Goal: Find specific page/section: Find specific page/section

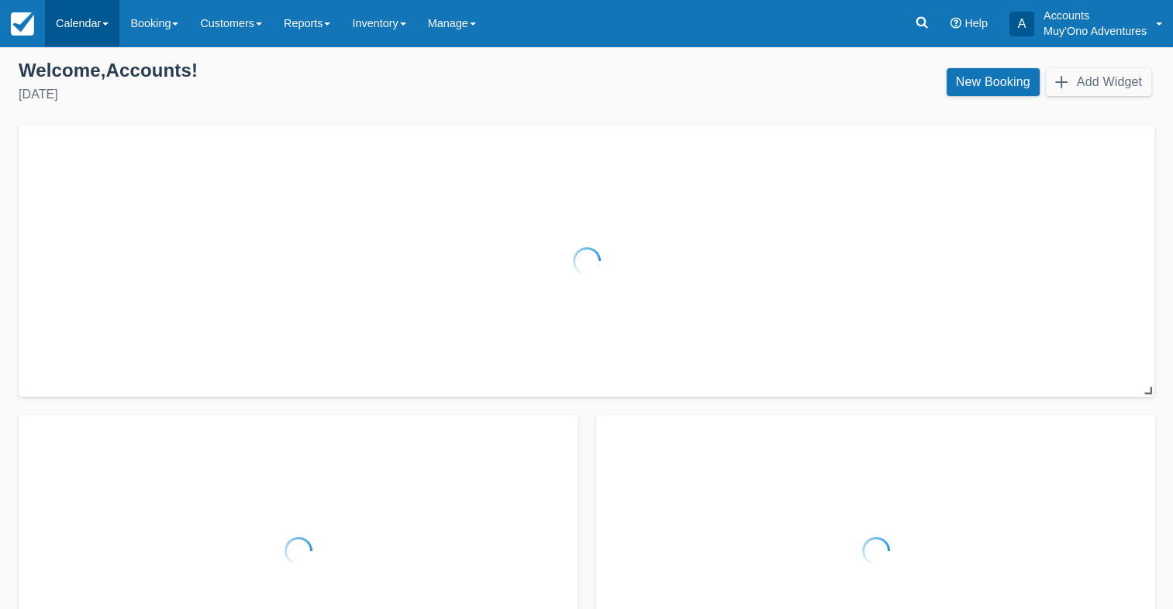
click at [88, 12] on link "Calendar" at bounding box center [82, 23] width 74 height 47
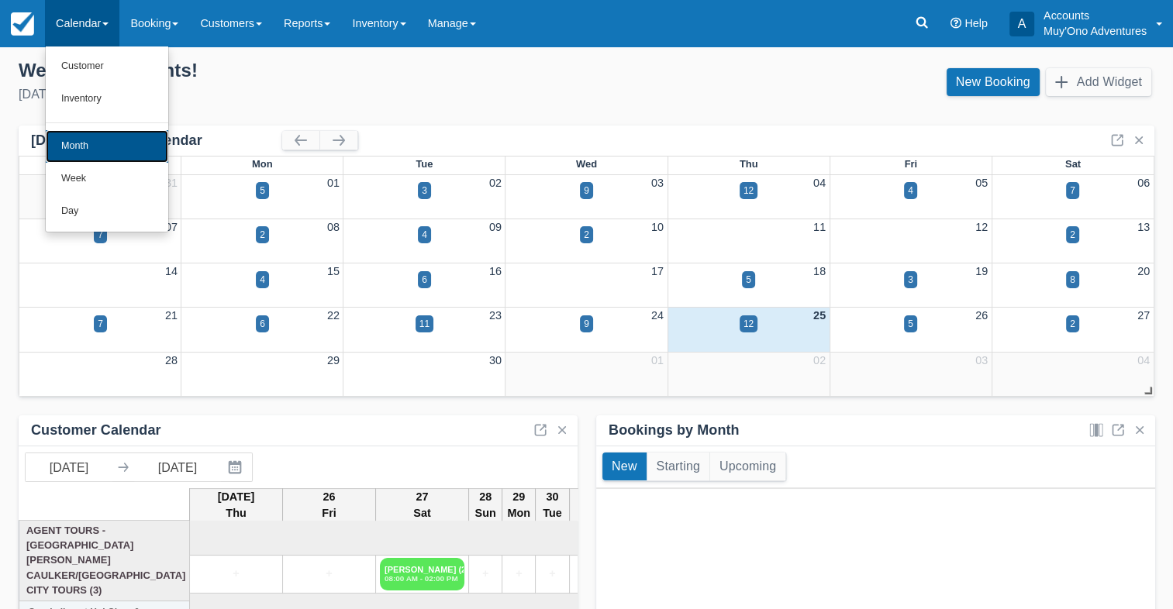
click at [68, 143] on link "Month" at bounding box center [107, 146] width 122 height 33
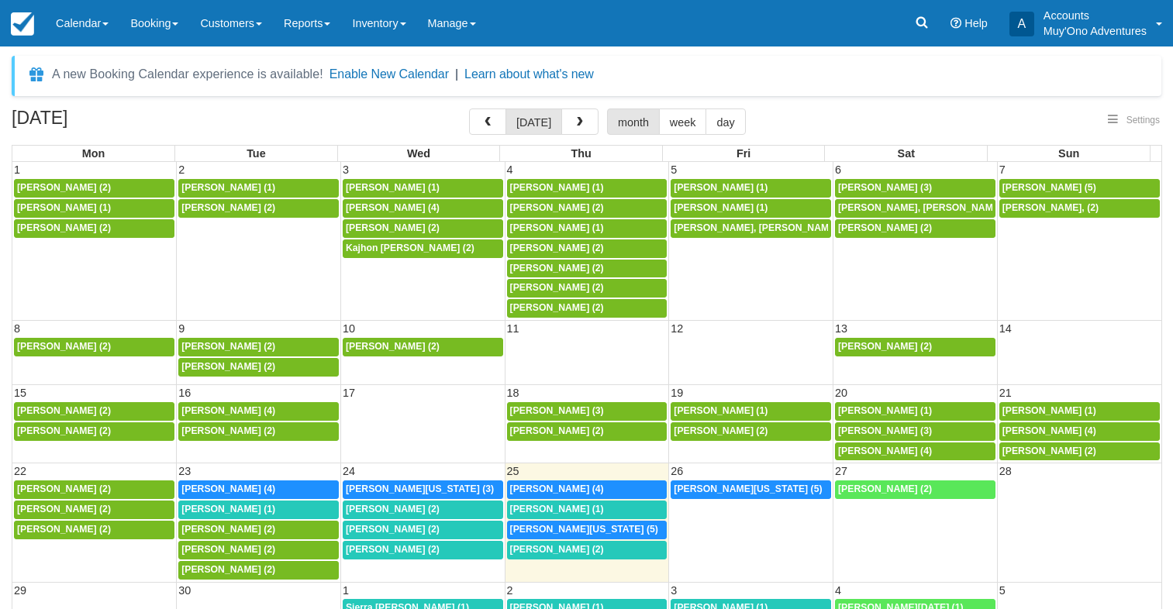
select select
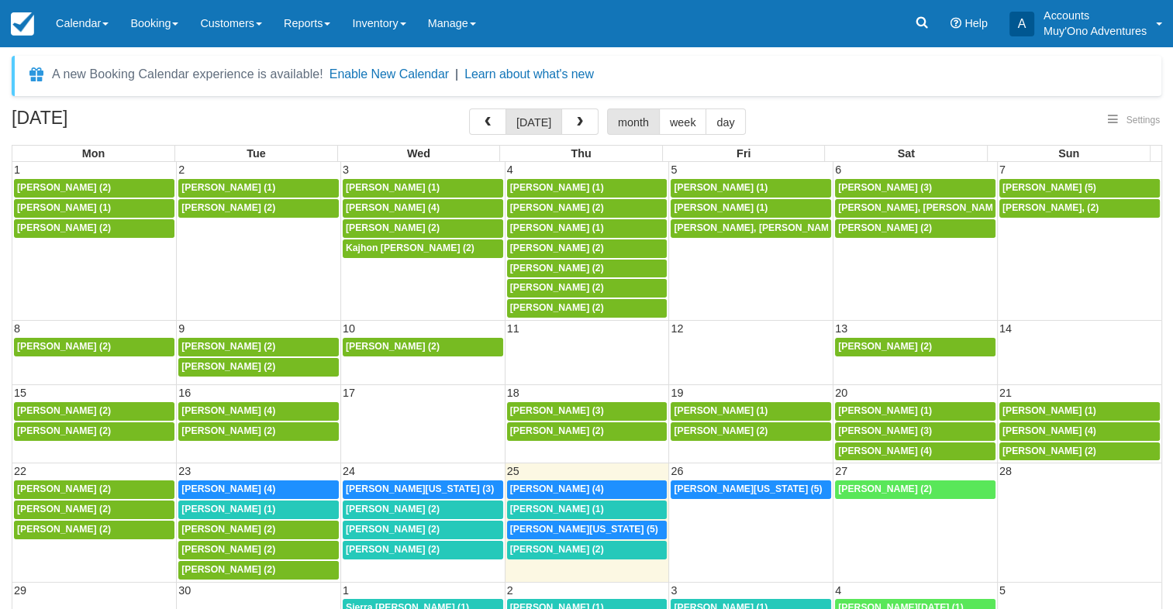
select select
click at [224, 486] on span "Brittany Von Lindern (4)" at bounding box center [228, 489] width 94 height 11
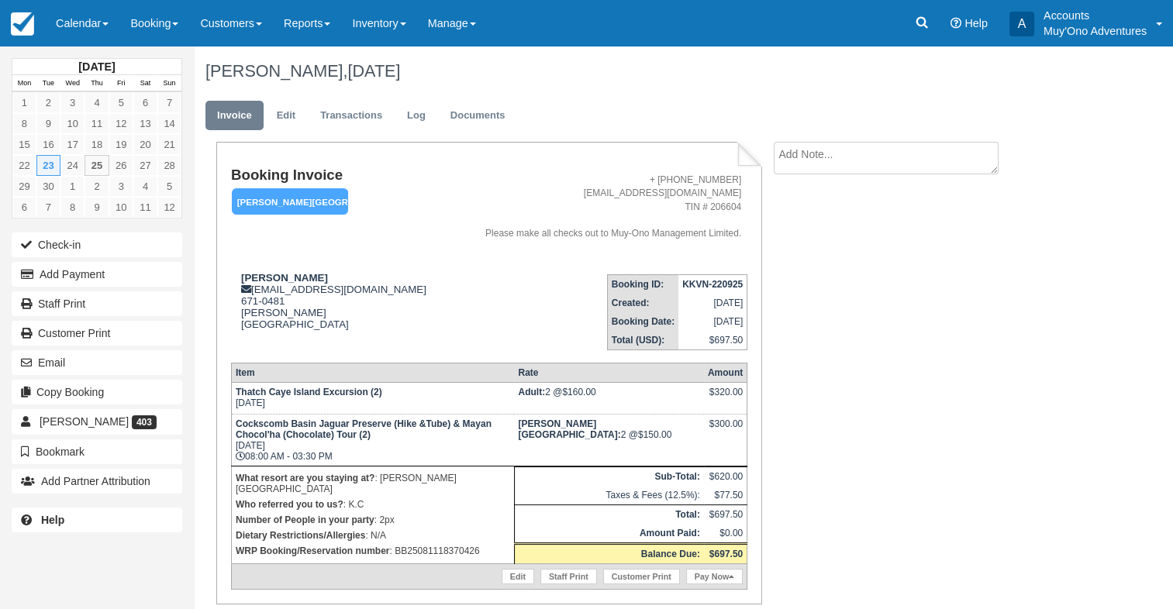
click at [711, 282] on strong "KKVN-220925" at bounding box center [712, 284] width 60 height 11
copy tbody "KKVN-220925"
drag, startPoint x: 242, startPoint y: 277, endPoint x: 341, endPoint y: 283, distance: 99.4
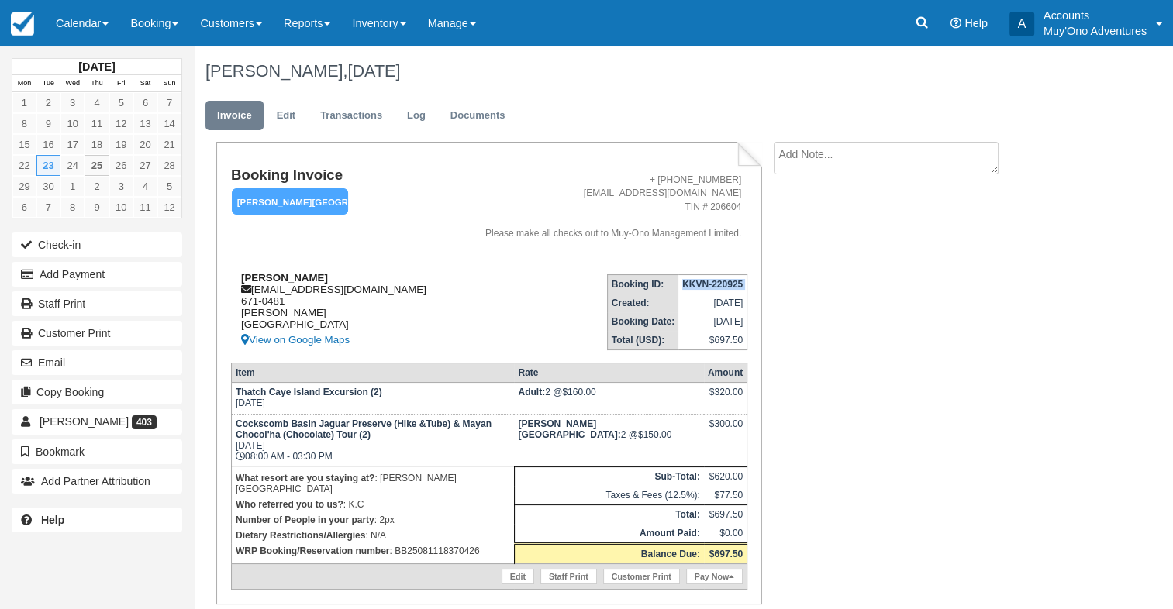
click at [328, 283] on strong "Brittany Von Lindern" at bounding box center [284, 278] width 87 height 12
copy strong "Brittany Von Lindern"
click at [405, 529] on p "Dietary Restrictions/Allergies : N/A" at bounding box center [373, 536] width 274 height 16
click at [423, 543] on p "WRP Booking/Reservation number : BB25081118370426" at bounding box center [373, 551] width 274 height 16
click at [426, 543] on p "WRP Booking/Reservation number : BB25081118370426" at bounding box center [373, 551] width 274 height 16
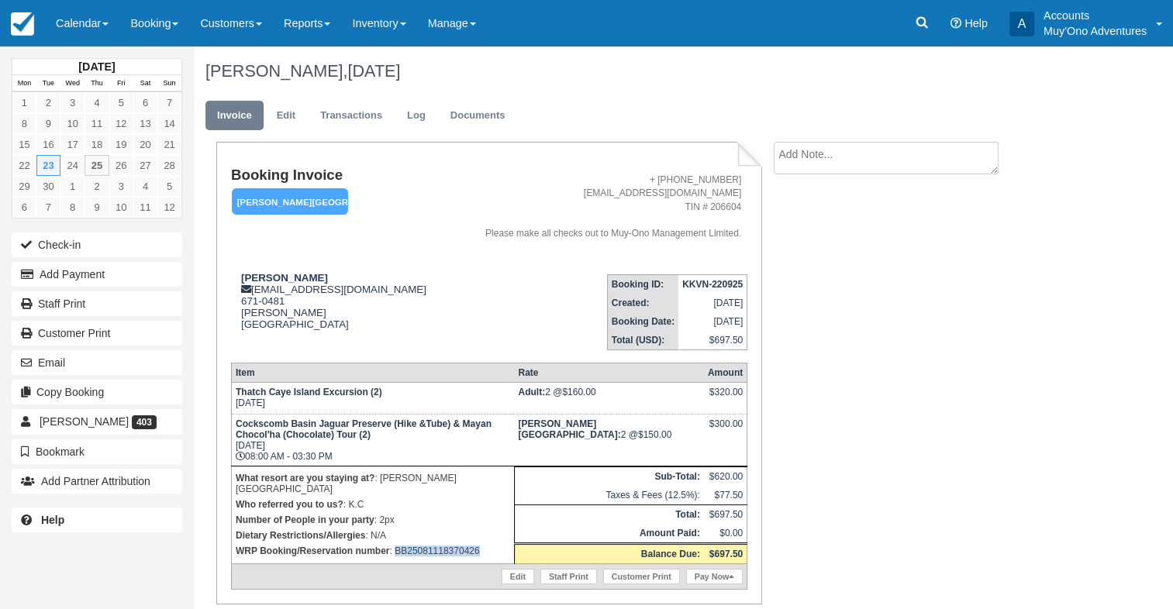
copy p "BB25081118370426"
click at [115, 17] on link "Calendar" at bounding box center [82, 23] width 74 height 47
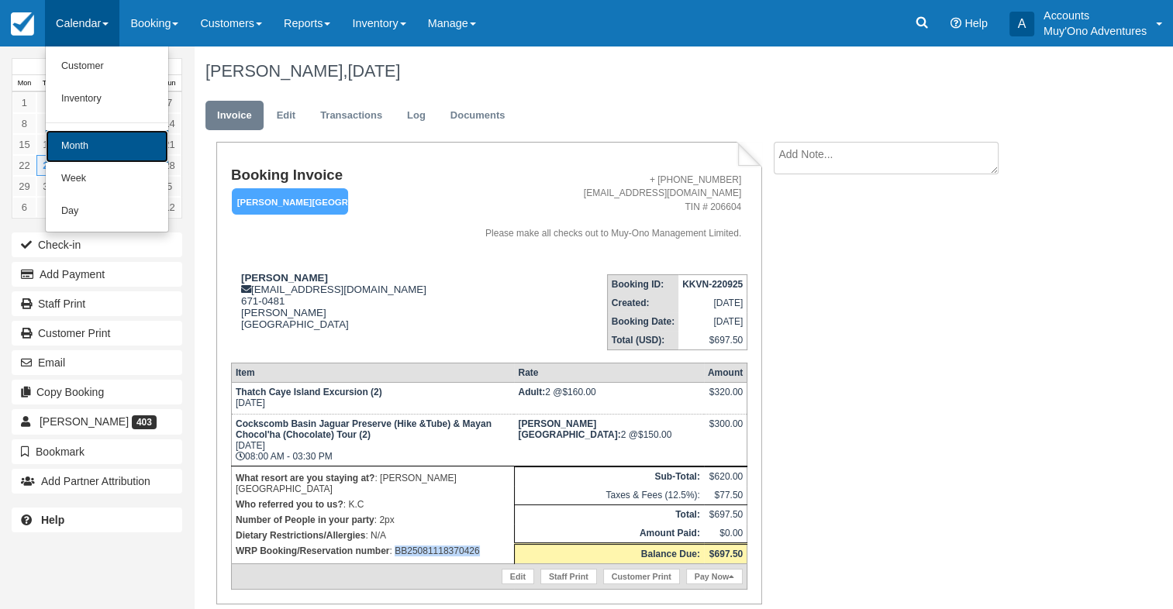
click at [65, 140] on link "Month" at bounding box center [107, 146] width 122 height 33
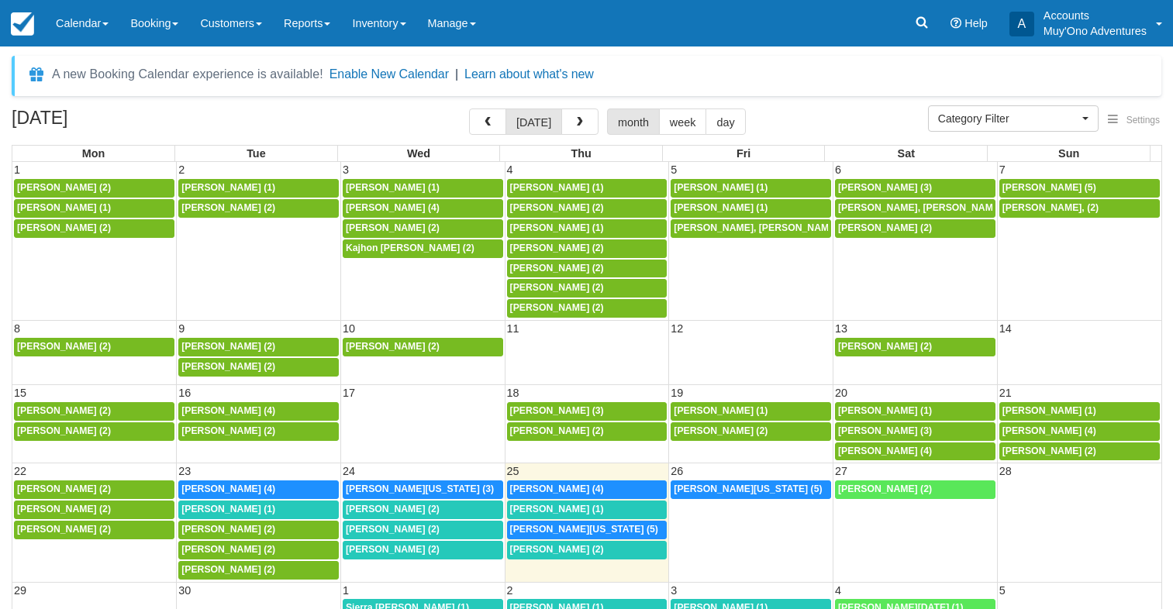
select select
click at [229, 485] on span "Brittany Von Lindern (4)" at bounding box center [228, 489] width 94 height 11
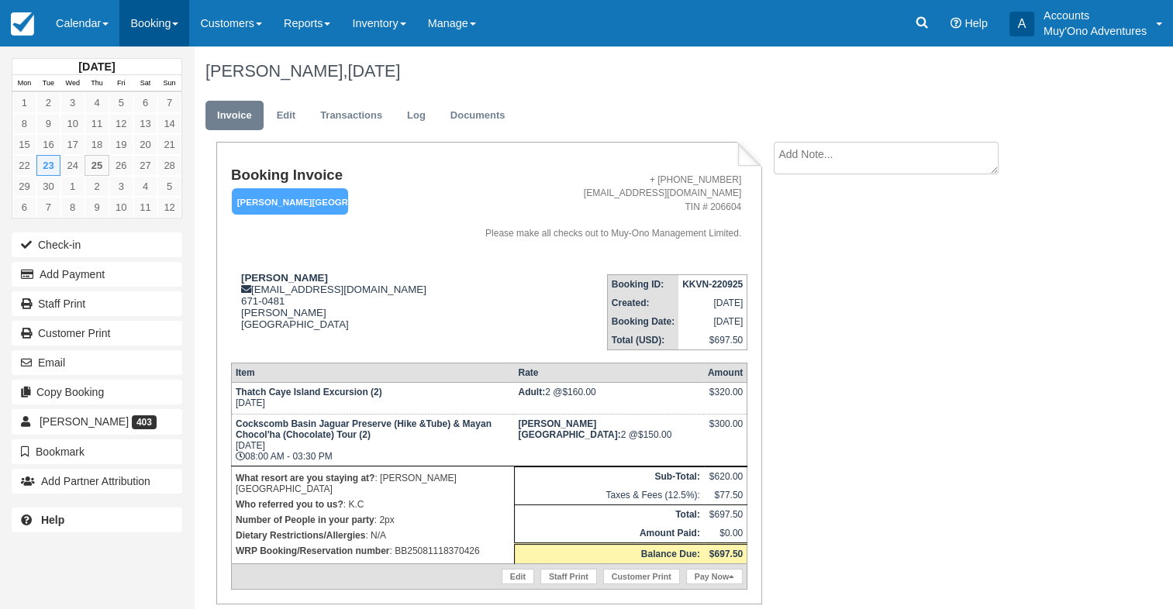
click at [130, 29] on link "Booking" at bounding box center [154, 23] width 70 height 47
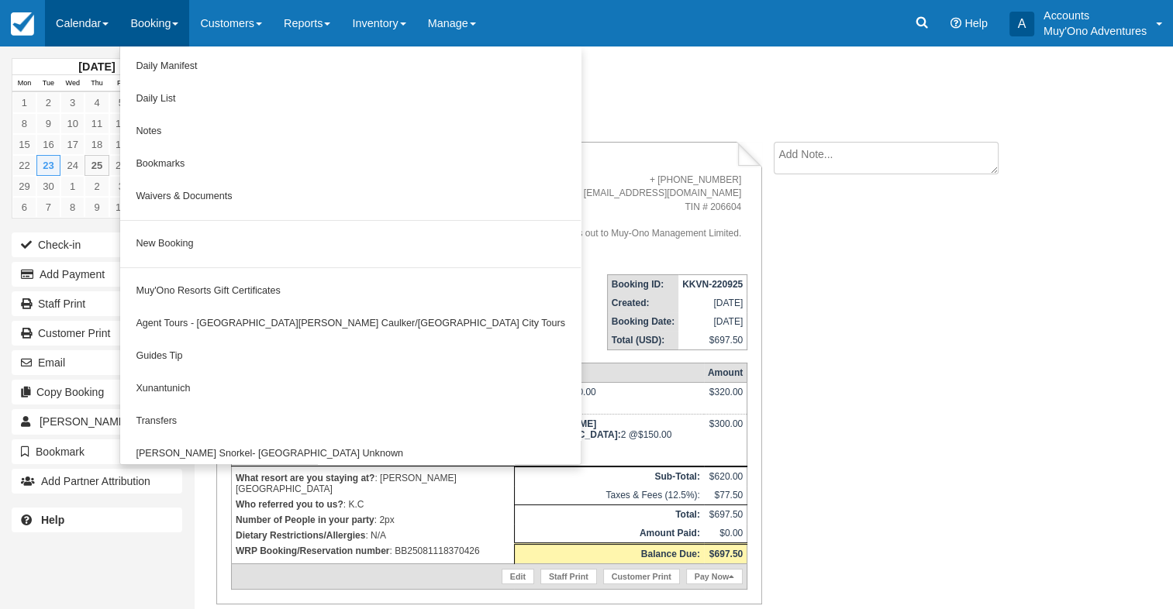
click at [53, 23] on link "Calendar" at bounding box center [82, 23] width 74 height 47
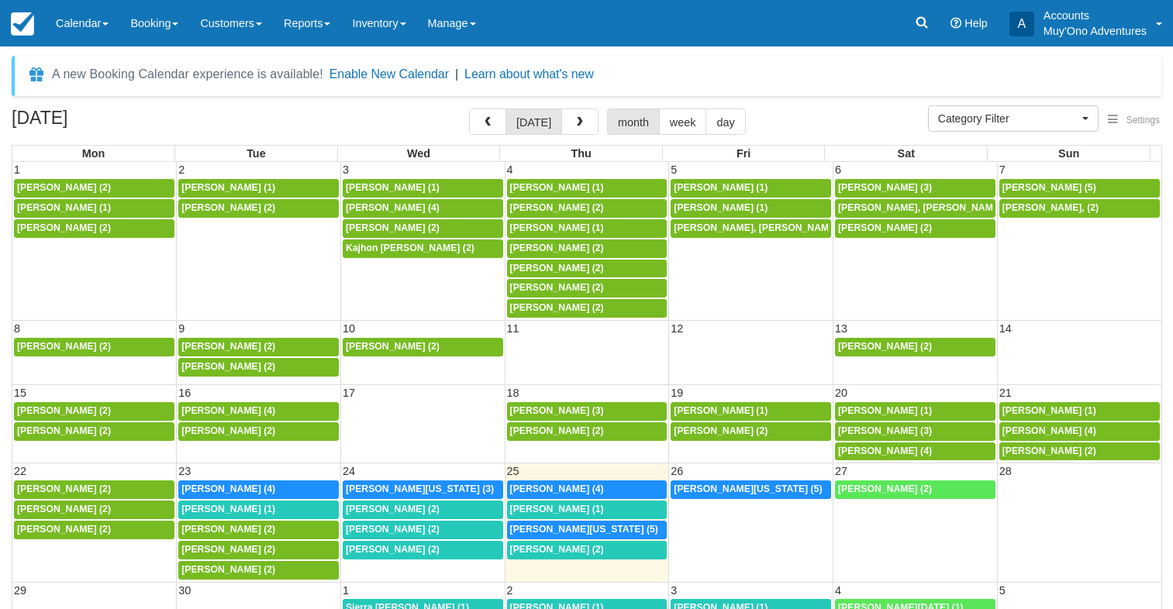
select select
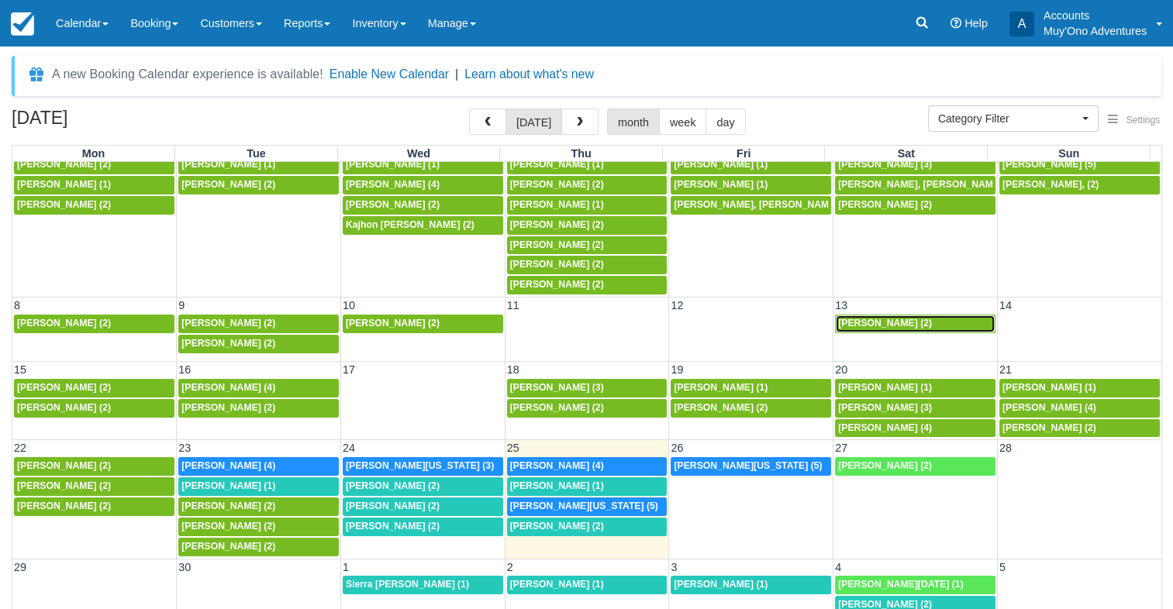
click at [922, 321] on div "6p Benjamin Hans (2)" at bounding box center [915, 324] width 154 height 12
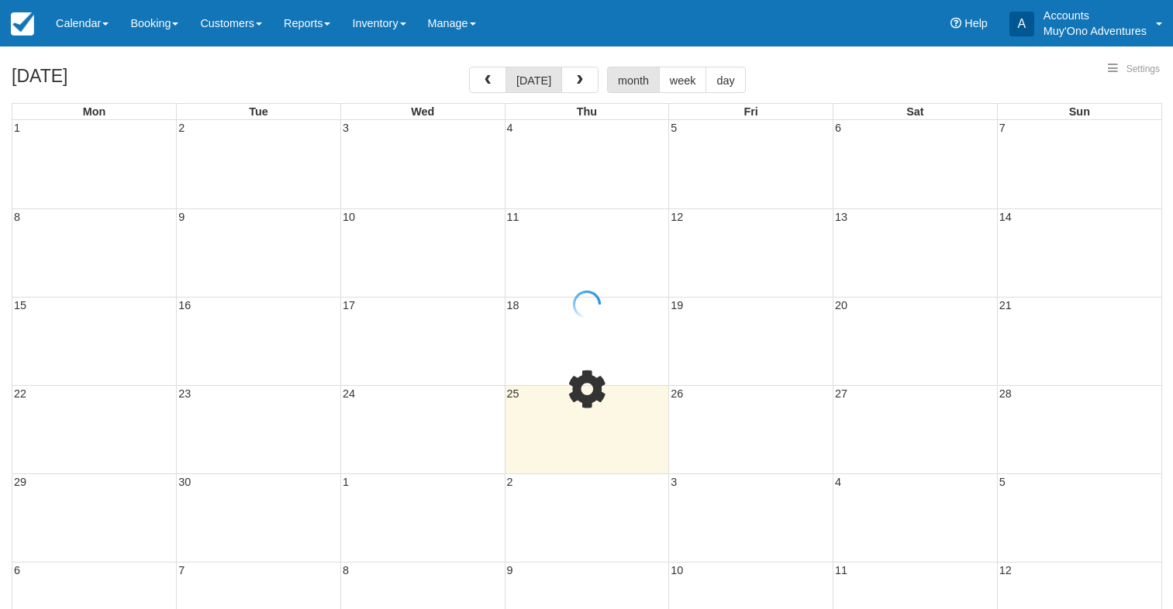
select select
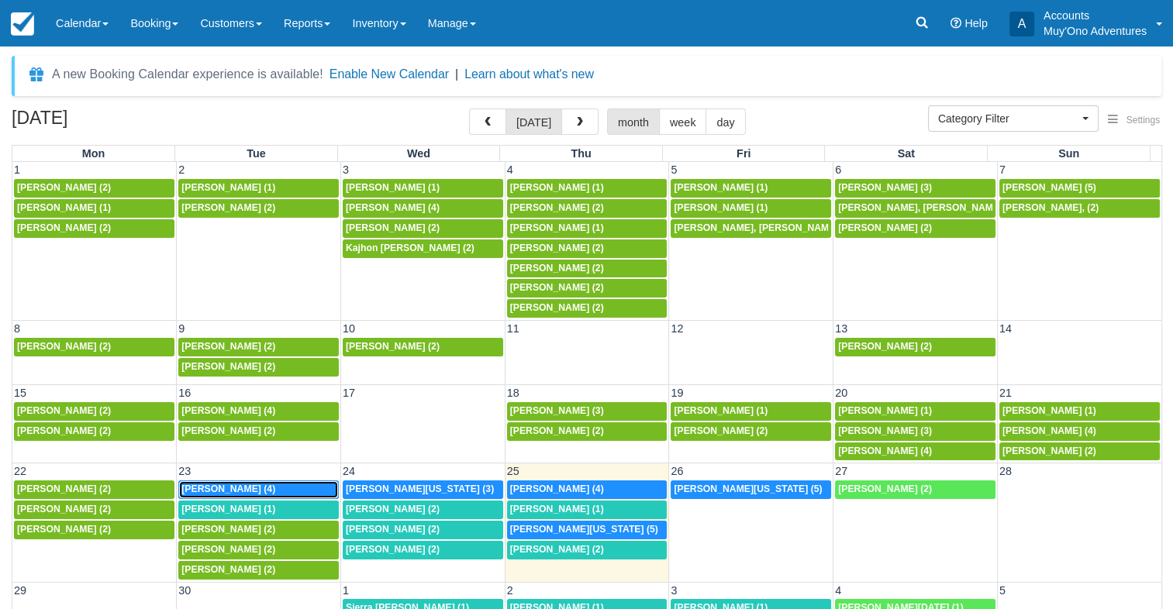
click at [295, 484] on div "Brittany Von Lindern (4)" at bounding box center [258, 490] width 154 height 12
